Goal: Task Accomplishment & Management: Use online tool/utility

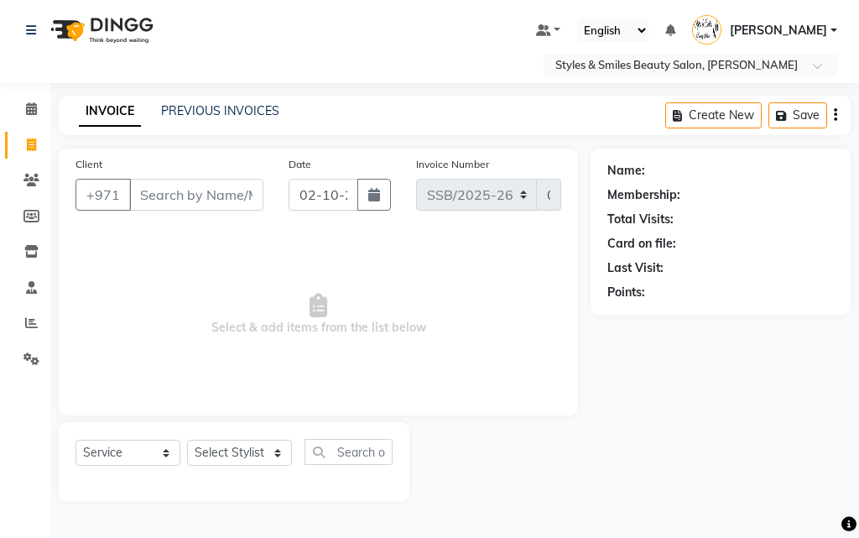
select select "product"
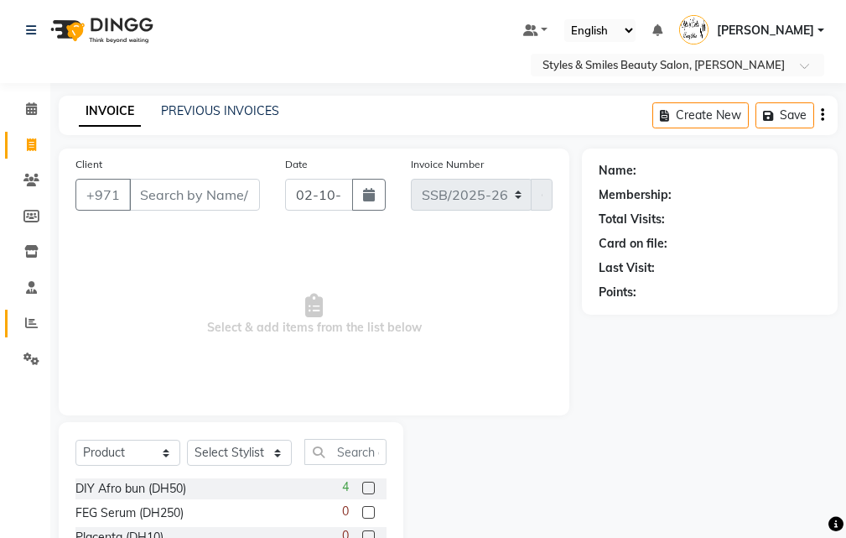
click at [12, 326] on link "Reports" at bounding box center [25, 324] width 40 height 28
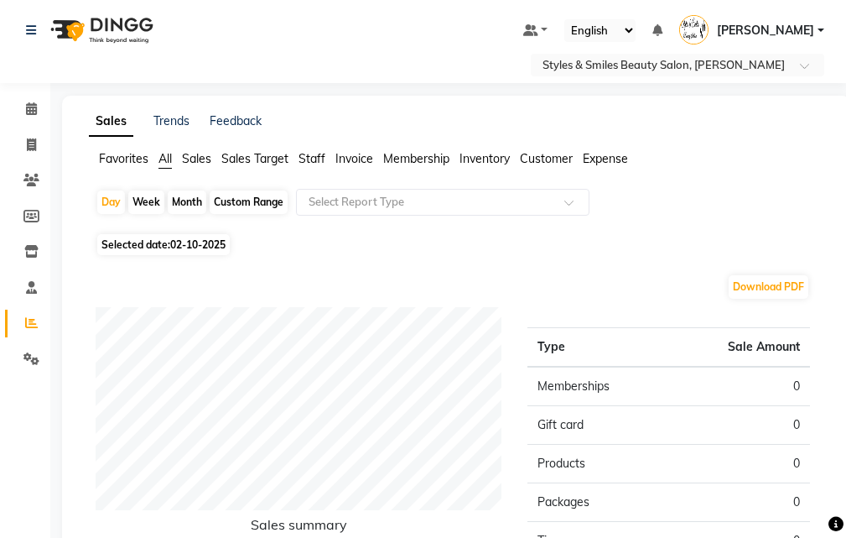
click at [192, 200] on div "Month" at bounding box center [187, 201] width 39 height 23
select select "10"
select select "2025"
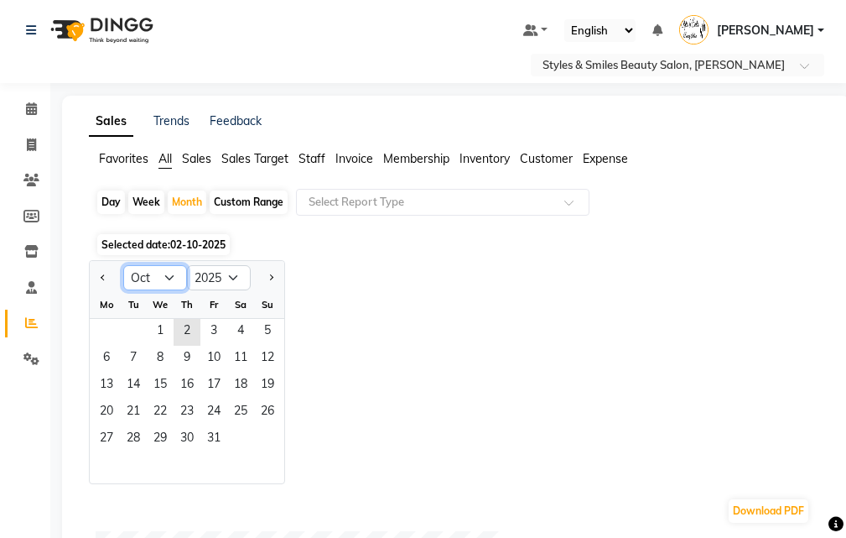
click at [138, 279] on select "Jan Feb Mar Apr May Jun [DATE] Aug Sep Oct Nov Dec" at bounding box center [155, 277] width 64 height 25
select select "9"
click at [123, 265] on select "Jan Feb Mar Apr May Jun [DATE] Aug Sep Oct Nov Dec" at bounding box center [155, 277] width 64 height 25
click at [107, 329] on span "1" at bounding box center [106, 332] width 27 height 27
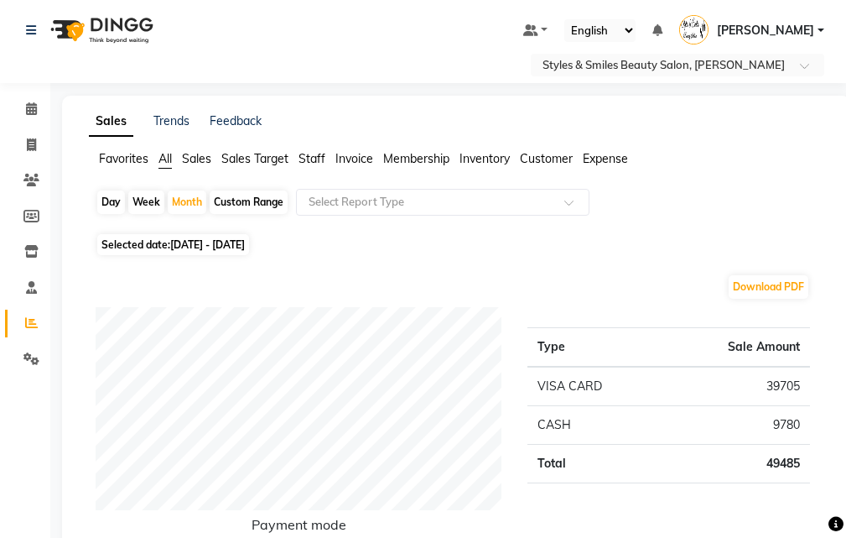
click at [307, 159] on span "Staff" at bounding box center [312, 158] width 27 height 15
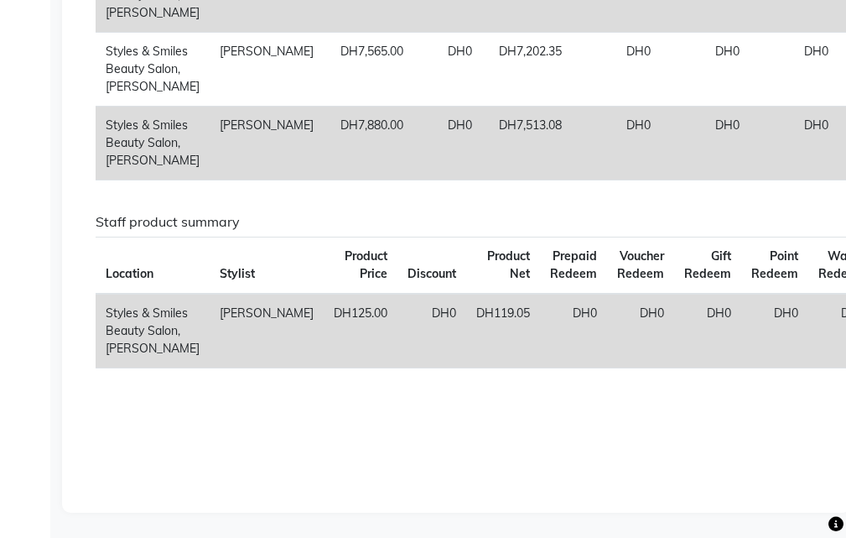
scroll to position [1171, 0]
click at [414, 180] on td "DH0" at bounding box center [448, 143] width 69 height 74
click at [324, 180] on td "DH7,880.00" at bounding box center [369, 143] width 90 height 74
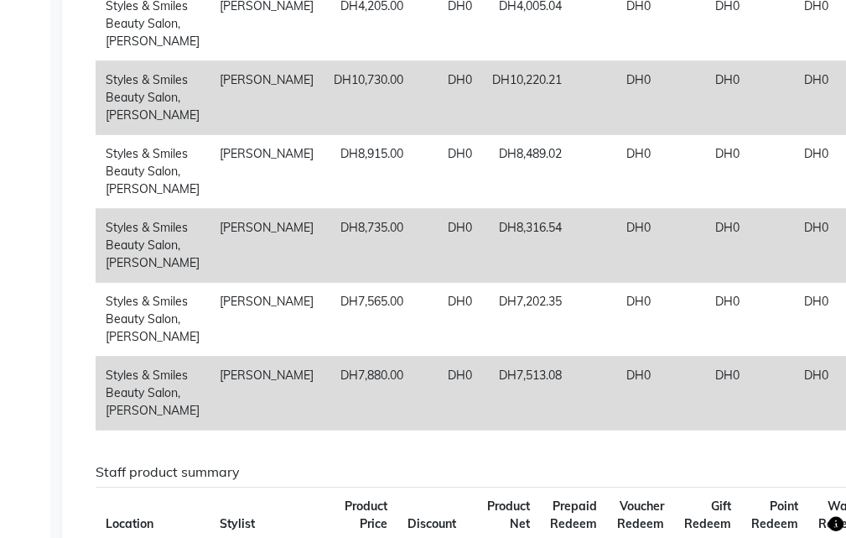
scroll to position [831, 0]
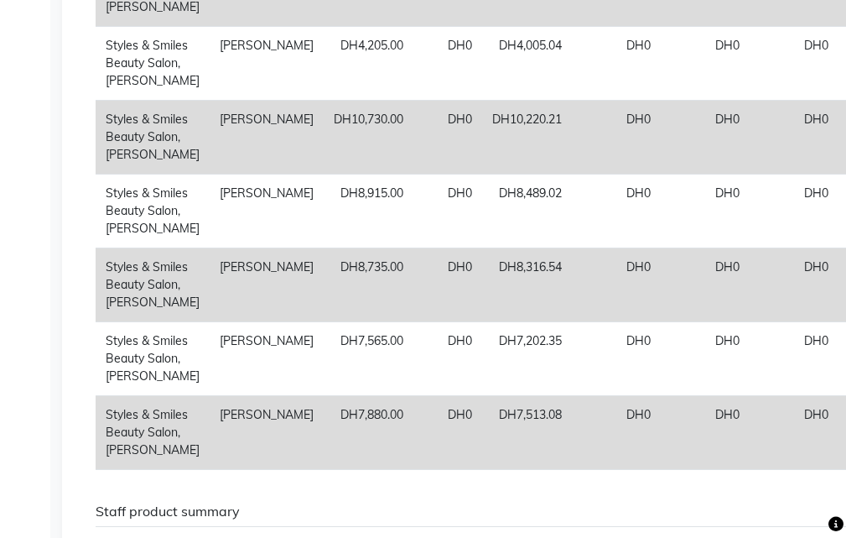
select select "service"
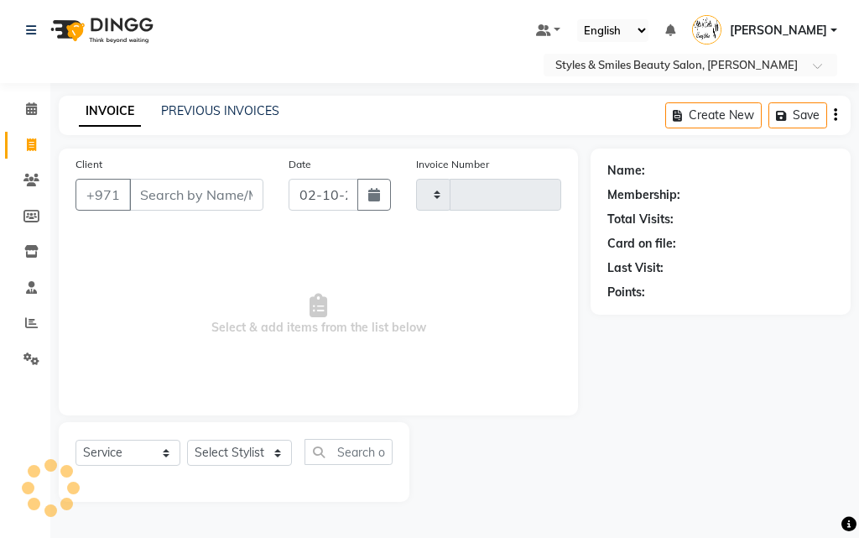
type input "0371"
select select "4038"
select select "product"
